Goal: Find contact information: Find contact information

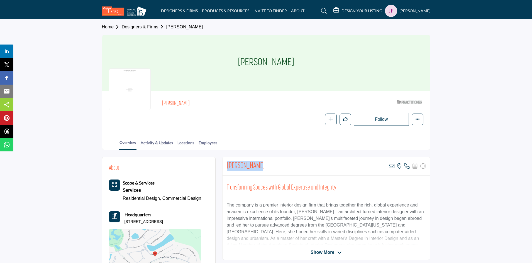
drag, startPoint x: 227, startPoint y: 165, endPoint x: 255, endPoint y: 164, distance: 27.9
click at [255, 164] on h2 "[PERSON_NAME]" at bounding box center [246, 166] width 38 height 10
copy h2 "Estela Huber"
click at [391, 167] on icon at bounding box center [392, 166] width 6 height 6
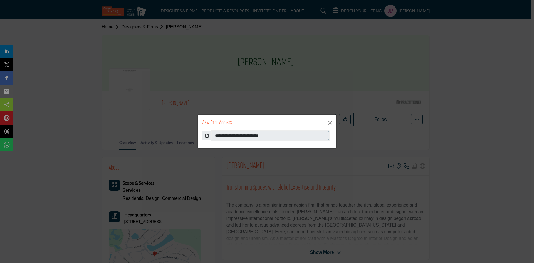
click at [236, 135] on input "**********" at bounding box center [270, 135] width 117 height 9
click at [331, 122] on button "Close" at bounding box center [330, 123] width 8 height 8
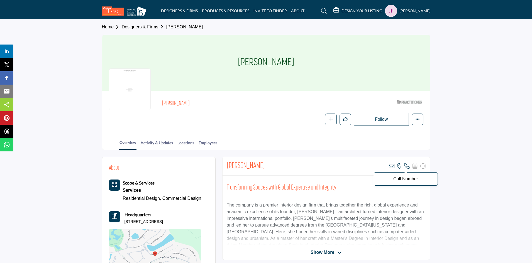
click at [404, 166] on icon at bounding box center [407, 166] width 6 height 6
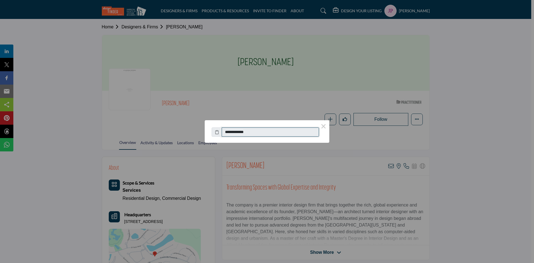
click at [261, 131] on input "**********" at bounding box center [270, 131] width 97 height 9
drag, startPoint x: 253, startPoint y: 131, endPoint x: 227, endPoint y: 132, distance: 25.6
click at [227, 132] on input "**********" at bounding box center [270, 131] width 97 height 9
drag, startPoint x: 323, startPoint y: 126, endPoint x: 298, endPoint y: 143, distance: 30.5
click at [323, 126] on button "×" at bounding box center [324, 126] width 12 height 12
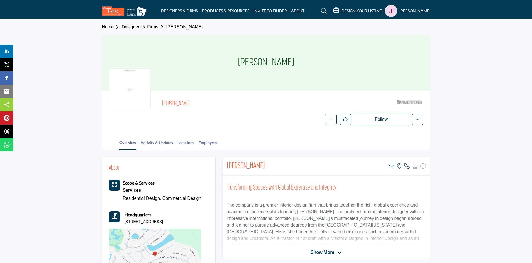
drag, startPoint x: 125, startPoint y: 222, endPoint x: 185, endPoint y: 221, distance: 59.6
click at [163, 221] on p "59 Pronghorn Pl, 77389-5290, USA" at bounding box center [143, 222] width 38 height 6
copy p "59 Pronghorn Pl, 77389-5290, USA"
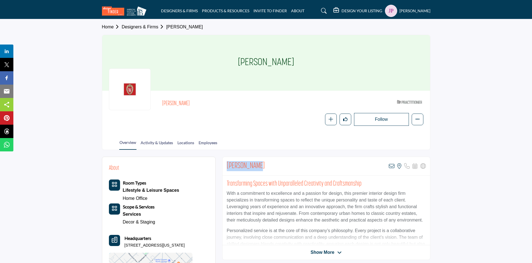
drag, startPoint x: 247, startPoint y: 164, endPoint x: 255, endPoint y: 165, distance: 8.1
click at [255, 165] on h2 "Helen Burish" at bounding box center [246, 166] width 38 height 10
click at [392, 165] on icon at bounding box center [392, 166] width 6 height 6
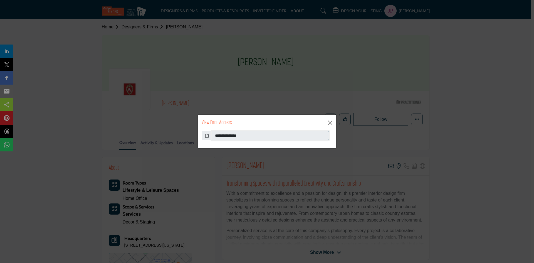
click at [223, 133] on input "**********" at bounding box center [270, 135] width 117 height 9
click at [330, 123] on button "Close" at bounding box center [330, 123] width 8 height 8
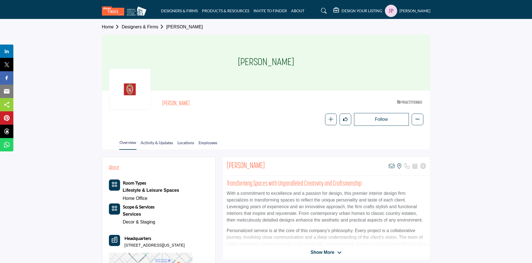
drag, startPoint x: 125, startPoint y: 245, endPoint x: 206, endPoint y: 244, distance: 81.3
click at [185, 244] on p "100 Wisconsin Ave Apt 1001, 53703-4169, USA" at bounding box center [154, 246] width 60 height 6
copy p "100 Wisconsin Ave Apt 1001, 53703-4169, USA"
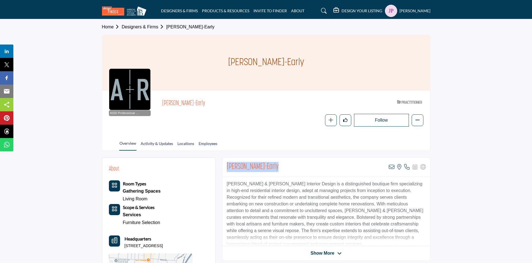
drag, startPoint x: 0, startPoint y: 0, endPoint x: 267, endPoint y: 166, distance: 314.7
click at [267, 166] on h2 "Talli Roberts-Early" at bounding box center [253, 167] width 52 height 10
click at [390, 166] on icon at bounding box center [392, 167] width 6 height 6
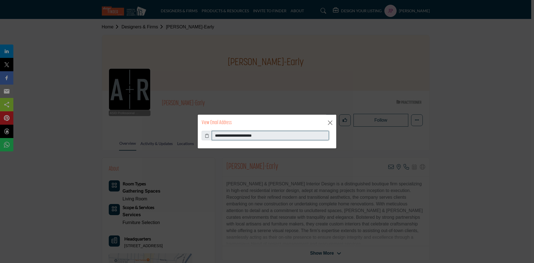
click at [234, 135] on input "**********" at bounding box center [270, 135] width 117 height 9
click at [330, 124] on button "Close" at bounding box center [330, 123] width 8 height 8
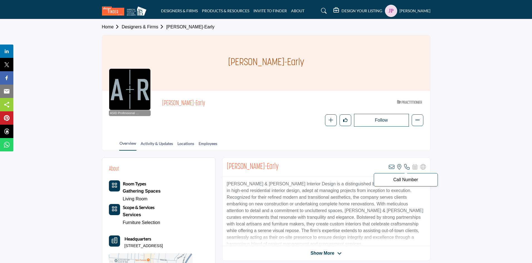
click at [408, 167] on icon at bounding box center [407, 167] width 6 height 6
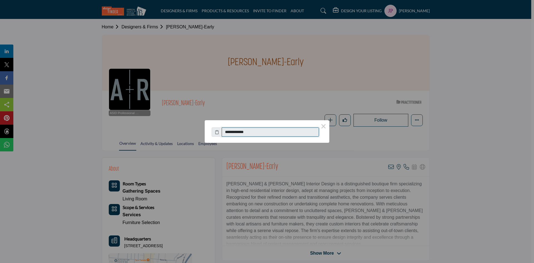
drag, startPoint x: 255, startPoint y: 132, endPoint x: 228, endPoint y: 133, distance: 27.0
click at [228, 133] on input "**********" at bounding box center [270, 131] width 97 height 9
click at [323, 128] on button "×" at bounding box center [324, 126] width 12 height 12
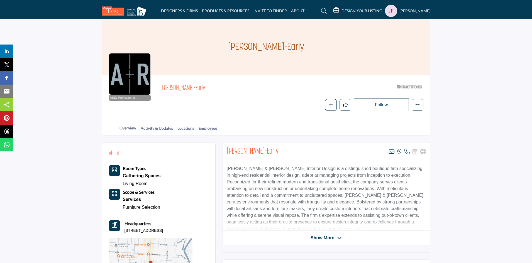
scroll to position [28, 0]
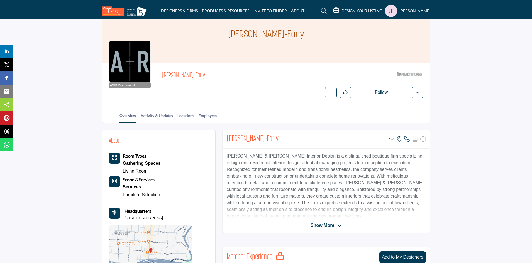
click at [124, 218] on p "59 Charlotte St, 59 CHARLOTTE ST, 28801-2435, USA" at bounding box center [143, 218] width 38 height 6
drag, startPoint x: 124, startPoint y: 218, endPoint x: 142, endPoint y: 223, distance: 18.7
click at [142, 221] on p "59 Charlotte St, 59 CHARLOTTE ST, 28801-2435, USA" at bounding box center [143, 218] width 38 height 6
copy p "59 Charlotte St, 59 CHARLOTTE ST, 28801-2435, USA"
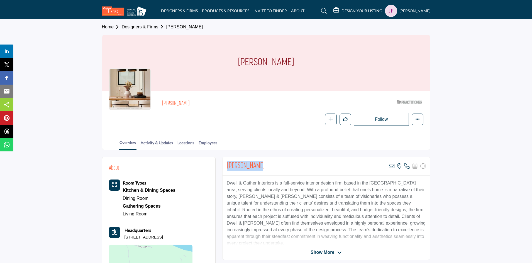
drag, startPoint x: 228, startPoint y: 164, endPoint x: 259, endPoint y: 167, distance: 31.6
click at [259, 167] on div "Theresa Lamb View email address of this listing View the location of this listi…" at bounding box center [325, 166] width 207 height 19
copy h2 "Theresa Lamb"
click at [393, 166] on icon at bounding box center [392, 166] width 6 height 6
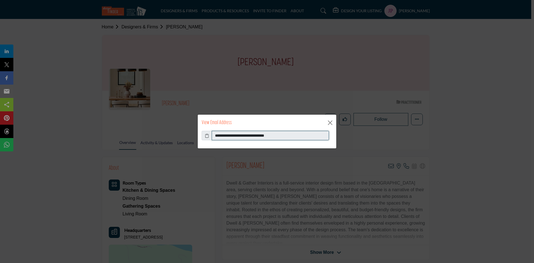
click at [248, 137] on input "**********" at bounding box center [270, 135] width 117 height 9
click at [249, 136] on input "**********" at bounding box center [270, 135] width 117 height 9
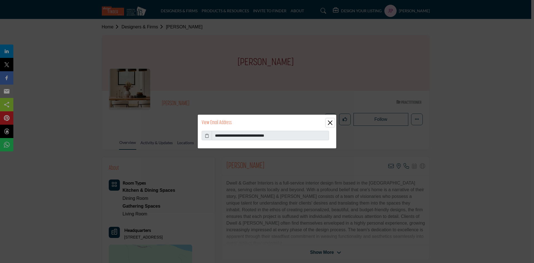
click at [330, 122] on button "Close" at bounding box center [330, 123] width 8 height 8
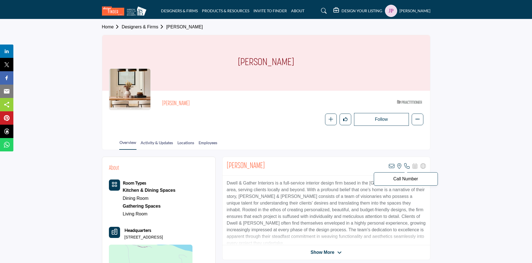
click at [405, 166] on icon at bounding box center [407, 166] width 6 height 6
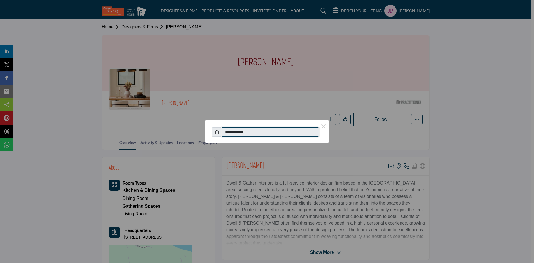
drag, startPoint x: 258, startPoint y: 129, endPoint x: 228, endPoint y: 133, distance: 30.3
click at [228, 133] on input "**********" at bounding box center [270, 131] width 97 height 9
click at [323, 126] on button "×" at bounding box center [324, 126] width 12 height 12
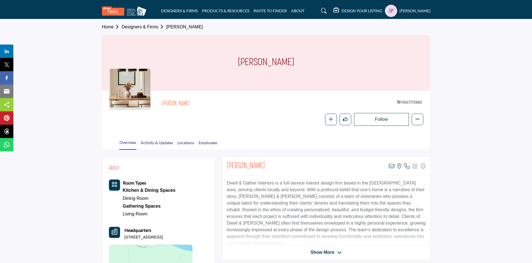
drag, startPoint x: 125, startPoint y: 237, endPoint x: 201, endPoint y: 237, distance: 76.5
click at [163, 237] on p "13833 Ozark Avenue Ct N, 55082-3411, USA" at bounding box center [143, 238] width 38 height 6
copy p "13833 Ozark Avenue Ct N, 55082-3411, USA"
drag, startPoint x: 227, startPoint y: 165, endPoint x: 259, endPoint y: 165, distance: 32.8
click at [259, 165] on div "[PERSON_NAME] View email address of this listing View the location of this list…" at bounding box center [325, 166] width 207 height 19
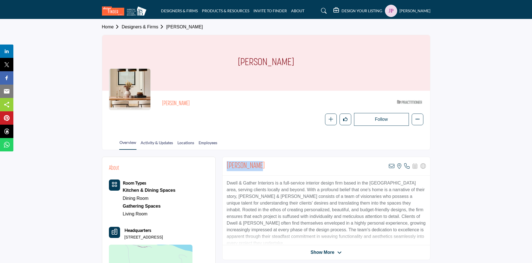
copy h2 "[PERSON_NAME]"
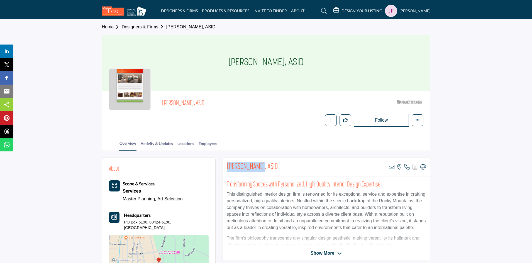
drag, startPoint x: 227, startPoint y: 166, endPoint x: 259, endPoint y: 165, distance: 32.0
click at [259, 165] on h2 "Anne Bradford, ASID" at bounding box center [252, 167] width 51 height 10
copy h2 "Anne Bradford"
click at [392, 167] on icon at bounding box center [392, 167] width 6 height 6
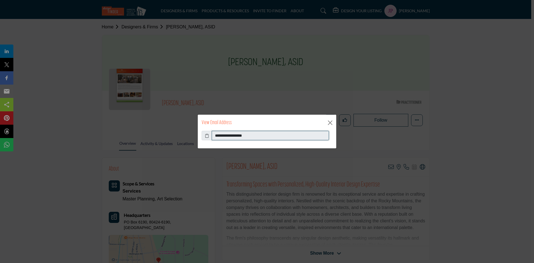
click at [231, 136] on input "**********" at bounding box center [270, 135] width 117 height 9
click at [330, 121] on button "Close" at bounding box center [330, 123] width 8 height 8
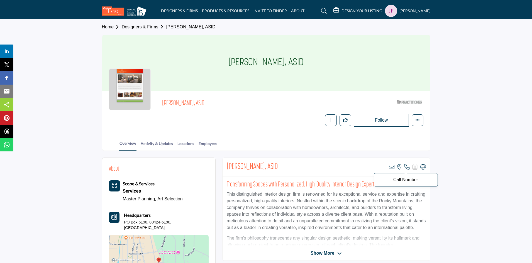
click at [407, 166] on icon at bounding box center [407, 167] width 6 height 6
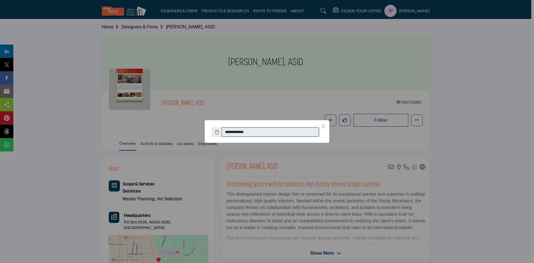
drag, startPoint x: 260, startPoint y: 131, endPoint x: 228, endPoint y: 132, distance: 32.0
click at [228, 132] on input "**********" at bounding box center [270, 131] width 97 height 9
click at [323, 128] on button "×" at bounding box center [324, 126] width 12 height 12
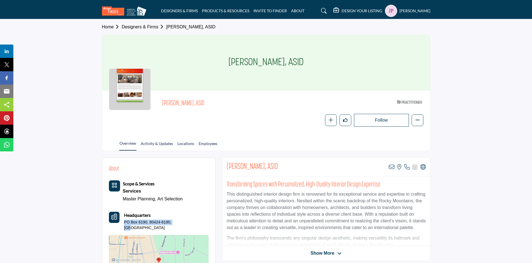
drag, startPoint x: 125, startPoint y: 223, endPoint x: 180, endPoint y: 221, distance: 54.6
click at [180, 221] on p "PO Box 6190, 80424-6190, USA" at bounding box center [166, 225] width 85 height 11
copy p "PO Box 6190, 80424-6190, USA"
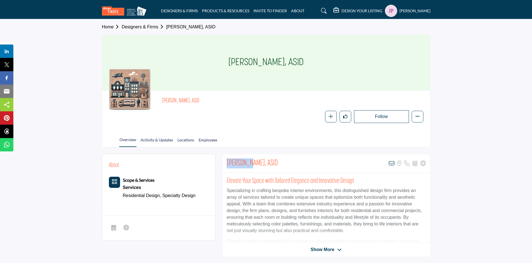
drag, startPoint x: 227, startPoint y: 163, endPoint x: 251, endPoint y: 162, distance: 24.0
click at [251, 162] on h2 "[PERSON_NAME], ASID" at bounding box center [252, 163] width 51 height 10
copy h2 "[PERSON_NAME]"
click at [389, 163] on icon at bounding box center [392, 164] width 6 height 6
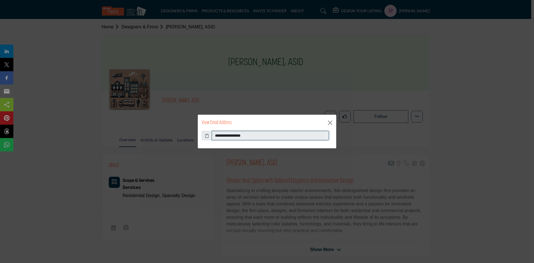
click at [254, 137] on input "**********" at bounding box center [270, 135] width 117 height 9
click at [329, 122] on button "Close" at bounding box center [330, 123] width 8 height 8
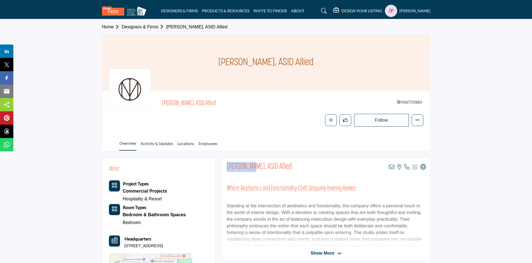
drag, startPoint x: 227, startPoint y: 166, endPoint x: 252, endPoint y: 166, distance: 25.3
click at [252, 166] on h2 "[PERSON_NAME], ASID Allied" at bounding box center [259, 167] width 65 height 10
copy h2 "[PERSON_NAME]"
click at [390, 167] on icon at bounding box center [392, 167] width 6 height 6
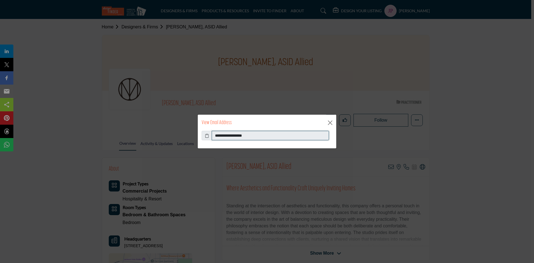
click at [234, 136] on input "**********" at bounding box center [270, 135] width 117 height 9
click at [330, 121] on button "Close" at bounding box center [330, 123] width 8 height 8
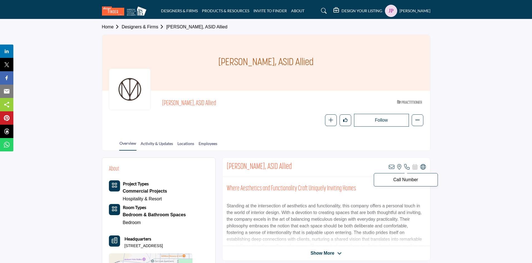
click at [407, 166] on icon at bounding box center [407, 167] width 6 height 6
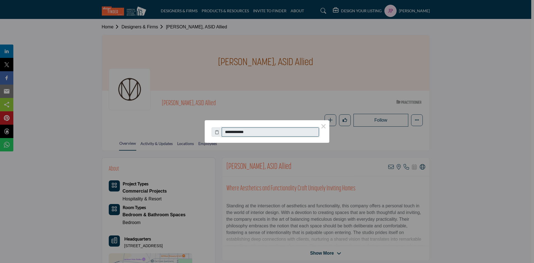
drag, startPoint x: 256, startPoint y: 130, endPoint x: 228, endPoint y: 134, distance: 28.7
click at [228, 134] on input "**********" at bounding box center [270, 131] width 97 height 9
click at [321, 125] on button "×" at bounding box center [324, 126] width 12 height 12
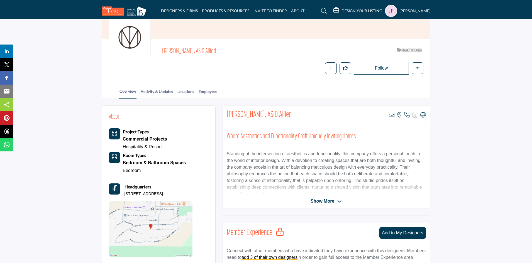
scroll to position [56, 0]
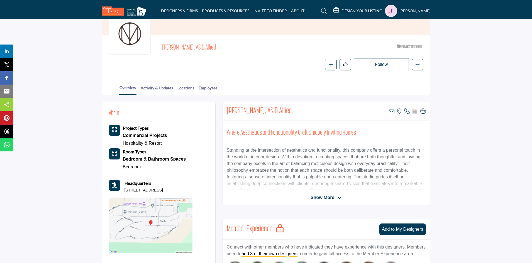
drag, startPoint x: 125, startPoint y: 190, endPoint x: 181, endPoint y: 190, distance: 55.9
click at [181, 190] on div "Headquarters PO Box 4238, 83001-4238, USA" at bounding box center [151, 186] width 84 height 13
copy p "PO Box 4238, 83001-4238, USA"
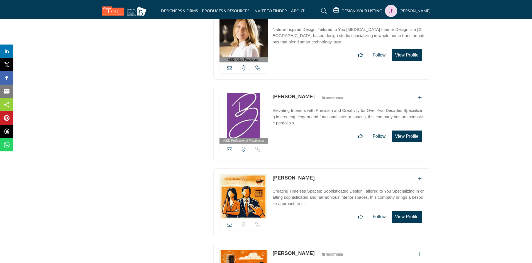
scroll to position [17993, 0]
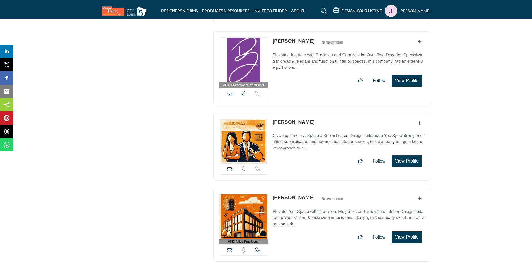
drag, startPoint x: 294, startPoint y: 132, endPoint x: 290, endPoint y: 132, distance: 3.9
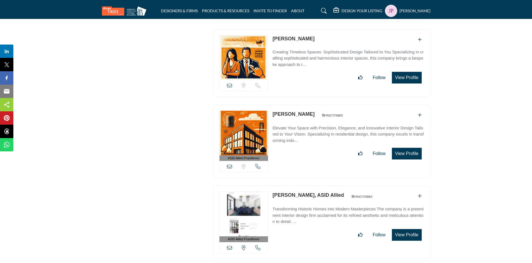
scroll to position [18160, 0]
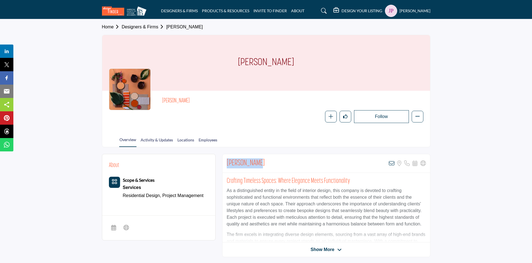
drag, startPoint x: 227, startPoint y: 162, endPoint x: 258, endPoint y: 162, distance: 30.6
click at [258, 162] on div "Sylvia Knopp View email address of this listing Sorry, but we don't have a loca…" at bounding box center [325, 163] width 207 height 19
copy h2 "Sylvia Knopp"
click at [391, 164] on icon at bounding box center [392, 164] width 6 height 6
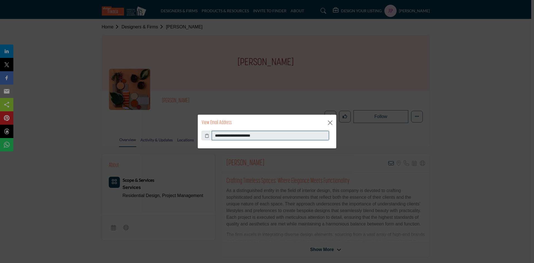
click at [242, 137] on input "**********" at bounding box center [270, 135] width 117 height 9
click at [330, 120] on button "Close" at bounding box center [330, 123] width 8 height 8
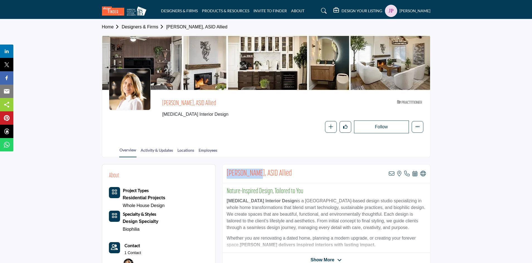
drag, startPoint x: 228, startPoint y: 172, endPoint x: 253, endPoint y: 174, distance: 25.4
click at [253, 174] on h2 "Nicole Gesli, ASID Allied" at bounding box center [259, 174] width 65 height 10
copy h2 "Nicole Gesli"
click at [392, 172] on icon at bounding box center [392, 174] width 6 height 6
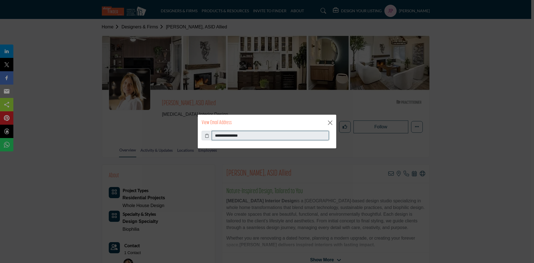
click at [242, 136] on input "**********" at bounding box center [270, 135] width 117 height 9
click at [332, 119] on button "Close" at bounding box center [330, 123] width 8 height 8
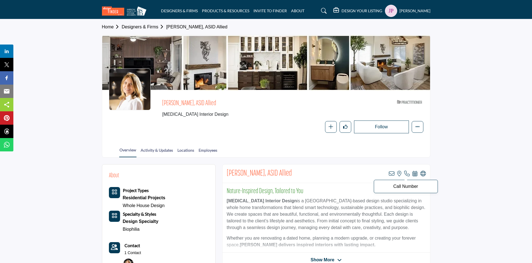
click at [404, 174] on icon at bounding box center [407, 174] width 6 height 6
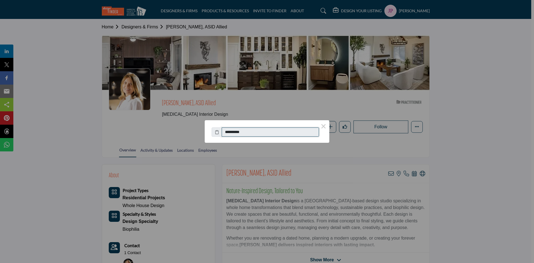
click at [239, 131] on input "**********" at bounding box center [270, 131] width 97 height 9
click at [322, 127] on button "×" at bounding box center [324, 126] width 12 height 12
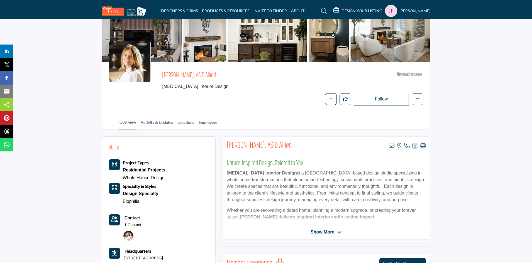
scroll to position [111, 0]
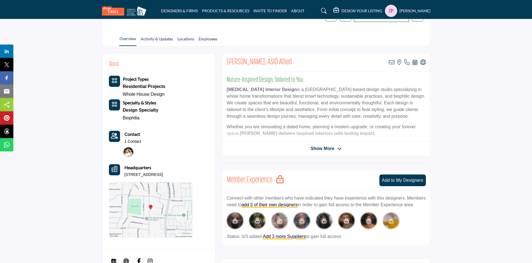
drag, startPoint x: 125, startPoint y: 175, endPoint x: 175, endPoint y: 172, distance: 49.6
click at [163, 172] on p "11105 Pegasus Ave, 92126-4717, USA" at bounding box center [143, 175] width 38 height 6
drag, startPoint x: 192, startPoint y: 173, endPoint x: 125, endPoint y: 175, distance: 66.8
click at [125, 175] on div "Headquarters 11105 Pegasus Ave, 92126-4717, USA" at bounding box center [151, 170] width 84 height 13
copy p "11105 Pegasus Ave, 92126-4717, USA"
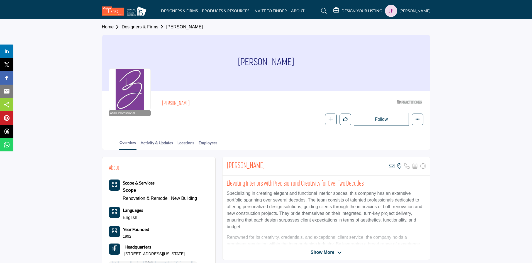
drag, startPoint x: 227, startPoint y: 166, endPoint x: 266, endPoint y: 164, distance: 39.3
click at [265, 164] on h2 "[PERSON_NAME]" at bounding box center [246, 166] width 38 height 10
copy h2 "[PERSON_NAME]"
click at [391, 167] on icon at bounding box center [392, 166] width 6 height 6
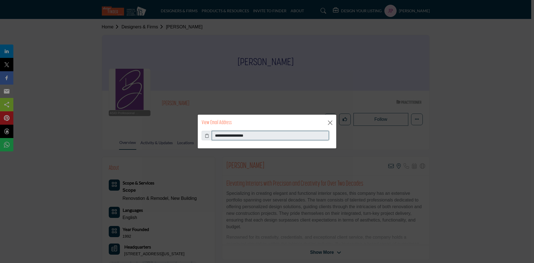
click at [241, 134] on input "**********" at bounding box center [270, 135] width 117 height 9
click at [328, 124] on button "Close" at bounding box center [330, 123] width 8 height 8
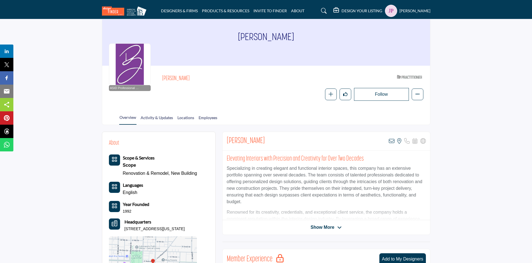
scroll to position [28, 0]
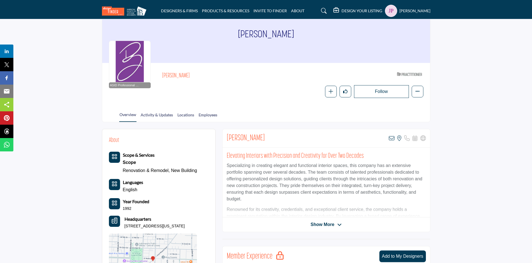
drag, startPoint x: 124, startPoint y: 226, endPoint x: 189, endPoint y: 226, distance: 64.9
click at [185, 226] on p "620 N Delaware St, 46204-1302, USA" at bounding box center [154, 227] width 60 height 6
copy p "620 N Delaware St, 46204-1302, USA"
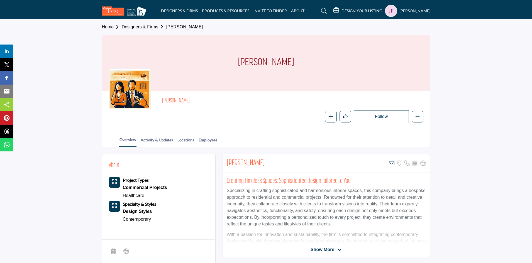
drag, startPoint x: 228, startPoint y: 163, endPoint x: 258, endPoint y: 163, distance: 30.1
click at [258, 163] on h2 "Jill Harrington" at bounding box center [246, 163] width 38 height 10
copy h2 "Jill Harrington"
click at [391, 163] on icon at bounding box center [392, 164] width 6 height 6
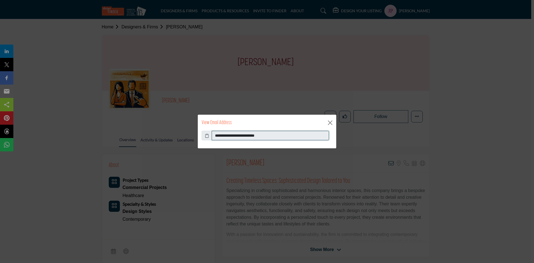
click at [238, 135] on input "**********" at bounding box center [270, 135] width 117 height 9
click at [333, 123] on button "Close" at bounding box center [330, 123] width 8 height 8
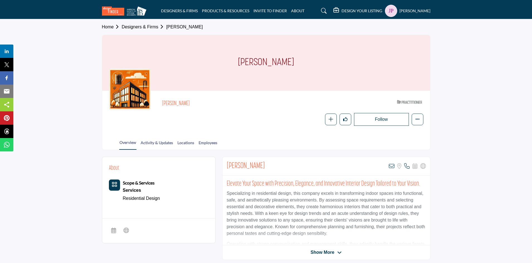
drag, startPoint x: 227, startPoint y: 166, endPoint x: 270, endPoint y: 164, distance: 43.2
click at [265, 164] on h2 "[PERSON_NAME]" at bounding box center [246, 166] width 38 height 10
copy h2 "[PERSON_NAME]"
click at [392, 166] on icon at bounding box center [392, 166] width 6 height 6
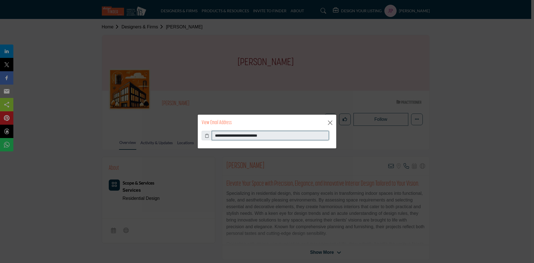
click at [230, 136] on input "**********" at bounding box center [270, 135] width 117 height 9
click at [332, 122] on button "Close" at bounding box center [330, 123] width 8 height 8
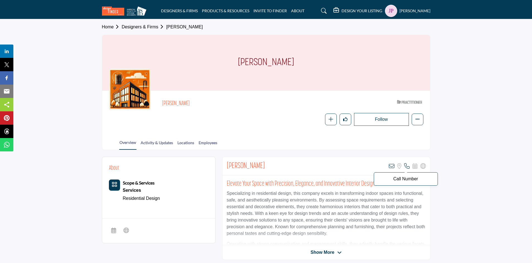
click at [406, 166] on icon at bounding box center [407, 166] width 6 height 6
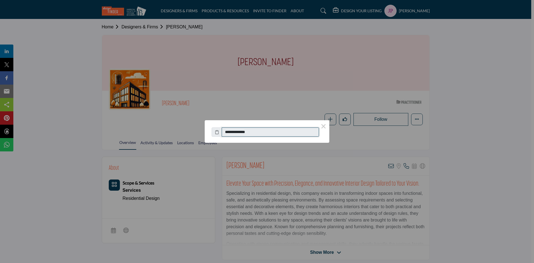
drag, startPoint x: 254, startPoint y: 131, endPoint x: 218, endPoint y: 134, distance: 35.5
click at [218, 134] on div "**********" at bounding box center [267, 131] width 111 height 12
click at [326, 128] on button "×" at bounding box center [324, 126] width 12 height 12
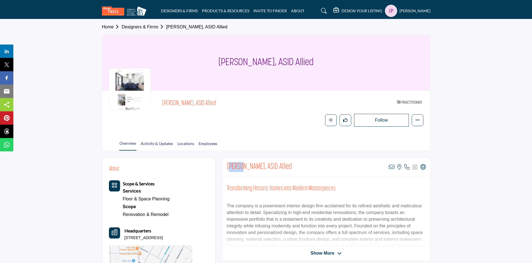
drag, startPoint x: 228, startPoint y: 166, endPoint x: 242, endPoint y: 165, distance: 14.8
click at [242, 165] on h2 "[PERSON_NAME], ASID Allied" at bounding box center [259, 167] width 65 height 10
click at [251, 166] on h2 "Lauren Jerden, ASID Allied" at bounding box center [259, 167] width 65 height 10
drag, startPoint x: 226, startPoint y: 168, endPoint x: 259, endPoint y: 165, distance: 32.9
click at [259, 165] on h2 "Lauren Jerden, ASID Allied" at bounding box center [259, 167] width 65 height 10
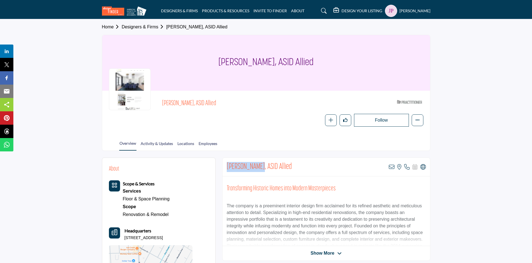
copy h2 "Lauren Jerden"
click at [391, 166] on icon at bounding box center [392, 167] width 6 height 6
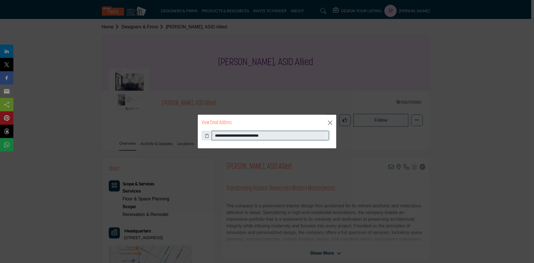
click at [235, 137] on input "**********" at bounding box center [270, 135] width 117 height 9
click at [332, 122] on button "Close" at bounding box center [330, 123] width 8 height 8
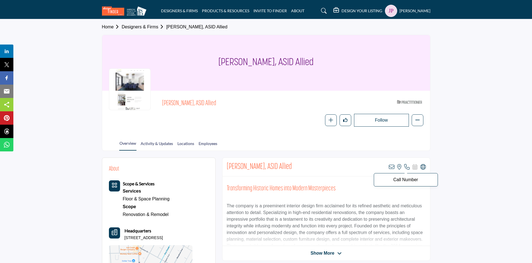
click at [405, 166] on icon at bounding box center [407, 167] width 6 height 6
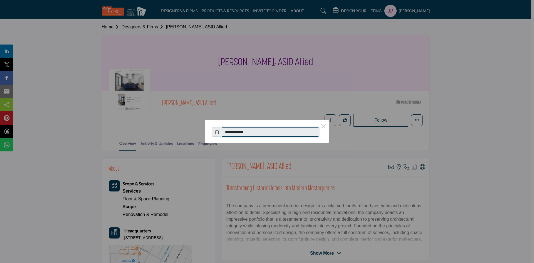
drag, startPoint x: 262, startPoint y: 131, endPoint x: 228, endPoint y: 132, distance: 34.5
click at [228, 132] on input "**********" at bounding box center [270, 131] width 97 height 9
click at [323, 126] on button "×" at bounding box center [324, 126] width 12 height 12
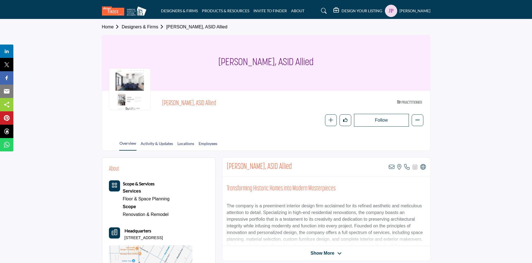
drag, startPoint x: 124, startPoint y: 238, endPoint x: 131, endPoint y: 242, distance: 8.6
click at [131, 241] on p "1510 W North Loop Blvd Apt 411, 78756-2028, USA" at bounding box center [143, 238] width 38 height 6
copy p "1510 W North Loop Blvd Apt 411, 78756-2028, USA"
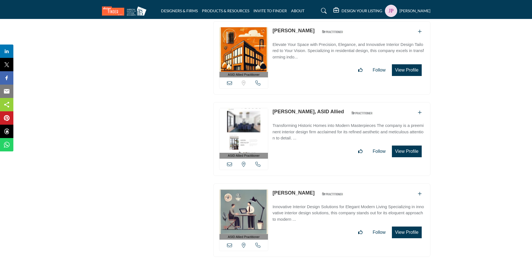
scroll to position [18215, 0]
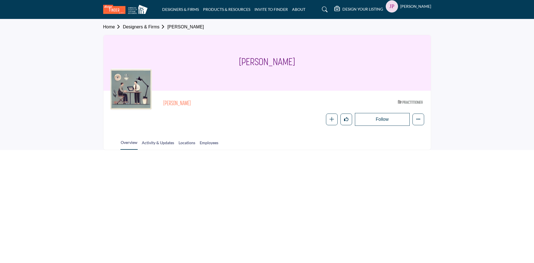
drag, startPoint x: 250, startPoint y: 62, endPoint x: 285, endPoint y: 62, distance: 34.8
click at [285, 62] on h1 "[PERSON_NAME]" at bounding box center [267, 63] width 56 height 56
copy h1 "[PERSON_NAME]"
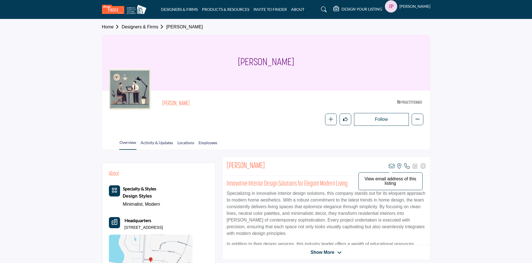
click at [390, 166] on icon at bounding box center [392, 166] width 6 height 6
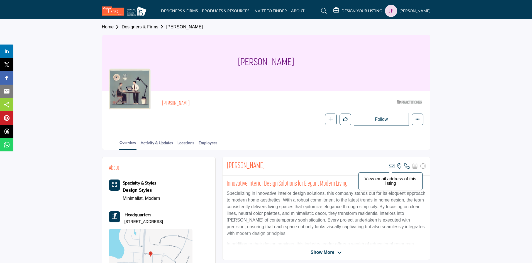
click at [390, 167] on icon at bounding box center [392, 166] width 6 height 6
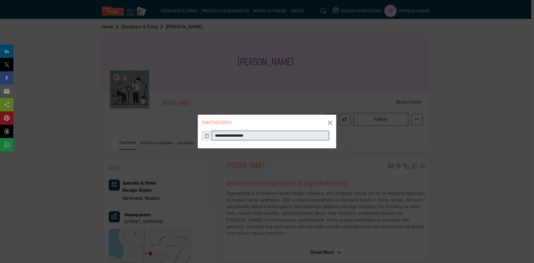
click at [233, 137] on input "**********" at bounding box center [270, 135] width 117 height 9
click at [328, 122] on button "Close" at bounding box center [330, 123] width 8 height 8
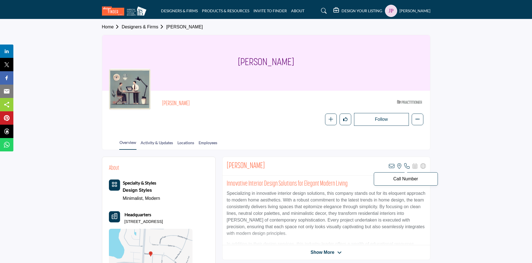
click at [407, 167] on icon at bounding box center [407, 166] width 6 height 6
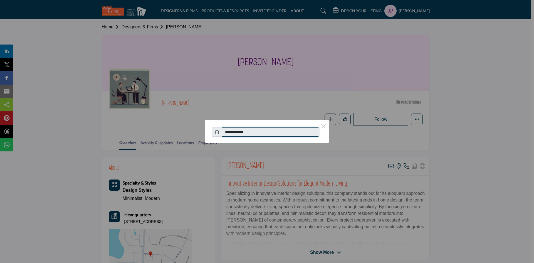
drag, startPoint x: 253, startPoint y: 133, endPoint x: 227, endPoint y: 134, distance: 25.9
click at [227, 134] on input "**********" at bounding box center [270, 131] width 97 height 9
click at [325, 126] on button "×" at bounding box center [324, 126] width 12 height 12
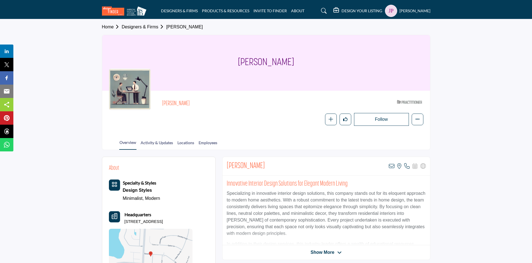
drag, startPoint x: 125, startPoint y: 222, endPoint x: 190, endPoint y: 222, distance: 64.6
click at [163, 222] on p "[STREET_ADDRESS]" at bounding box center [143, 222] width 38 height 6
copy p "[STREET_ADDRESS]"
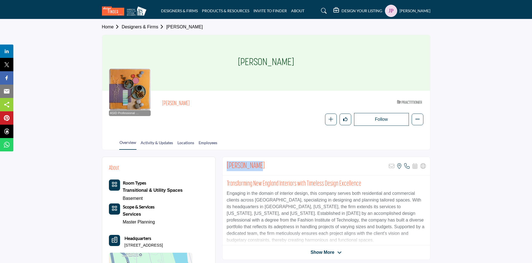
drag, startPoint x: 235, startPoint y: 166, endPoint x: 256, endPoint y: 165, distance: 21.4
click at [256, 165] on h2 "[PERSON_NAME]" at bounding box center [246, 166] width 38 height 10
copy h2 "[PERSON_NAME]"
click at [406, 168] on icon at bounding box center [407, 166] width 6 height 6
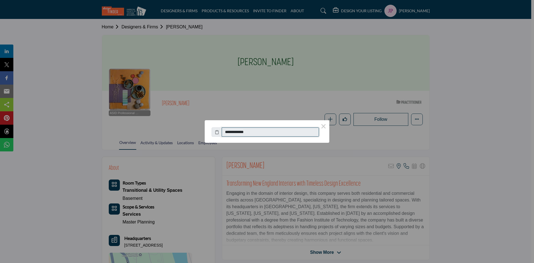
drag, startPoint x: 261, startPoint y: 133, endPoint x: 226, endPoint y: 133, distance: 34.5
click at [226, 133] on input "**********" at bounding box center [270, 131] width 97 height 9
click at [323, 124] on button "×" at bounding box center [324, 126] width 12 height 12
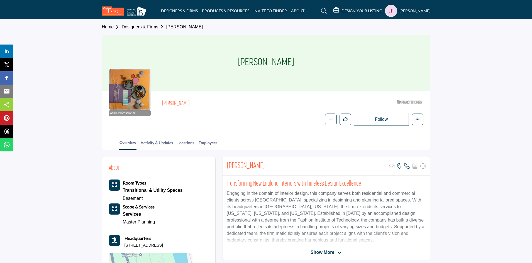
drag, startPoint x: 124, startPoint y: 244, endPoint x: 200, endPoint y: 246, distance: 76.0
click at [192, 246] on div "Headquarters [STREET_ADDRESS]" at bounding box center [151, 241] width 84 height 13
copy p "[STREET_ADDRESS]"
